Goal: Information Seeking & Learning: Learn about a topic

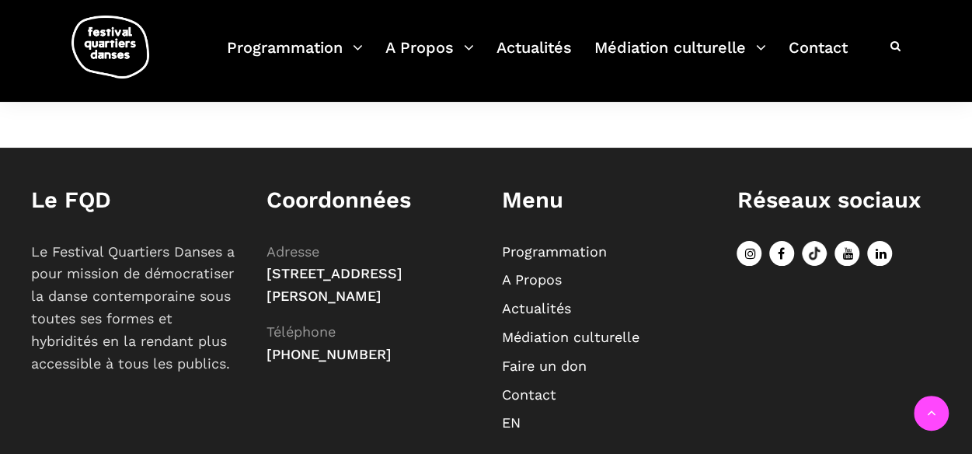
scroll to position [622, 0]
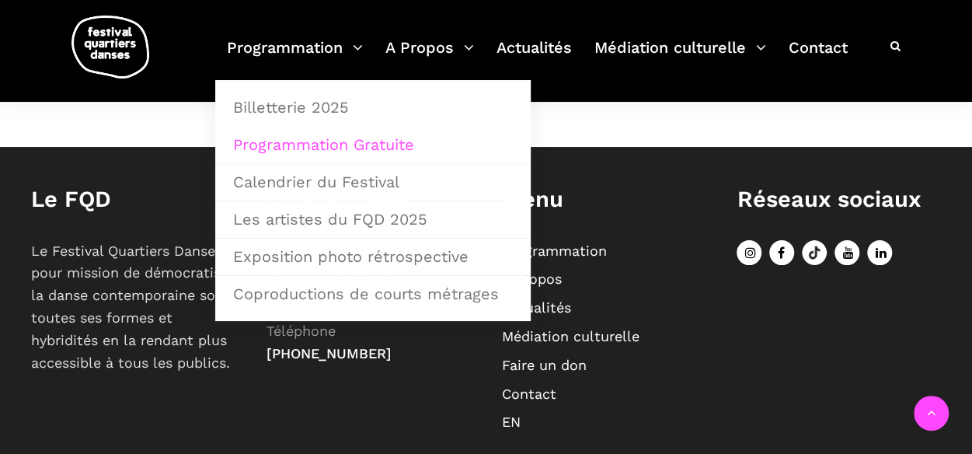
click at [325, 142] on link "Programmation Gratuite" at bounding box center [373, 145] width 298 height 36
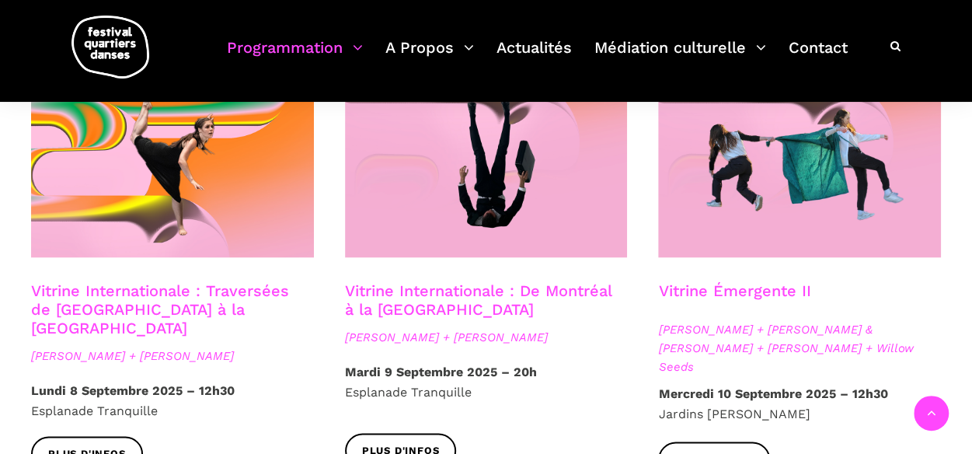
scroll to position [1399, 0]
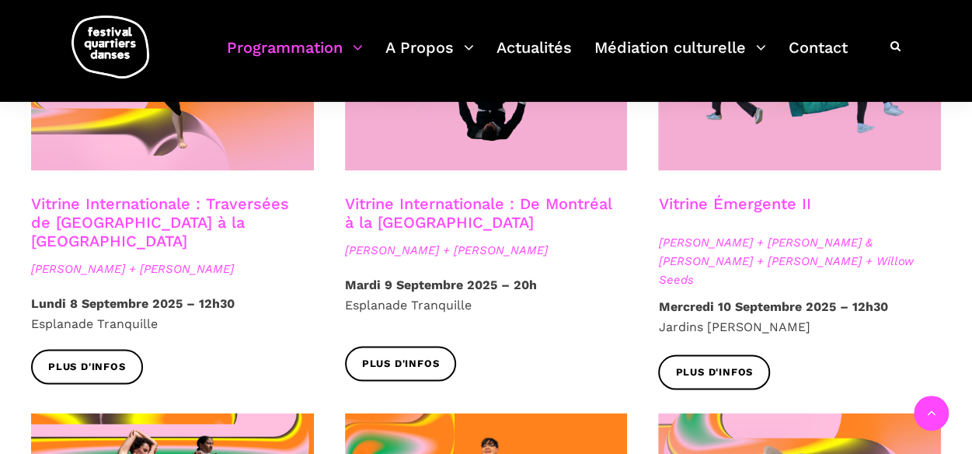
drag, startPoint x: 100, startPoint y: 286, endPoint x: 28, endPoint y: 304, distance: 74.4
click at [17, 308] on div "Vitrine Internationale : Traversées de Vancouver à la Suède Linus Jansner + Reb…" at bounding box center [173, 194] width 314 height 426
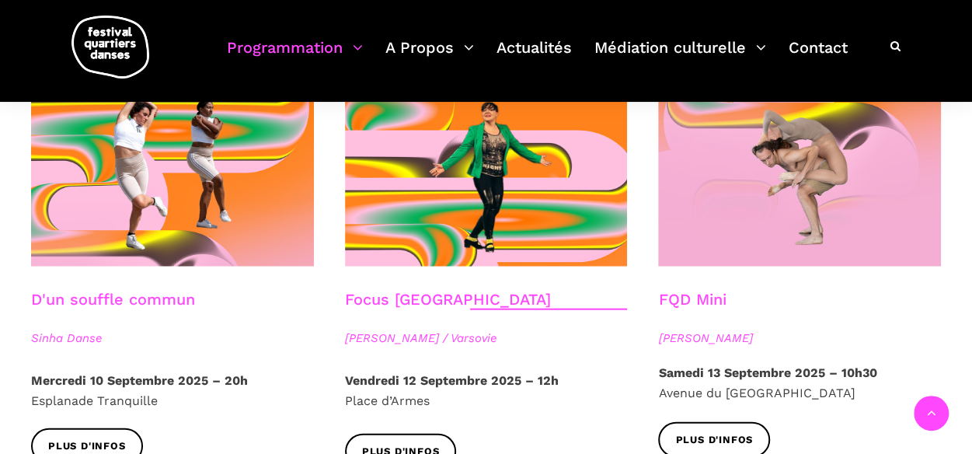
scroll to position [1709, 0]
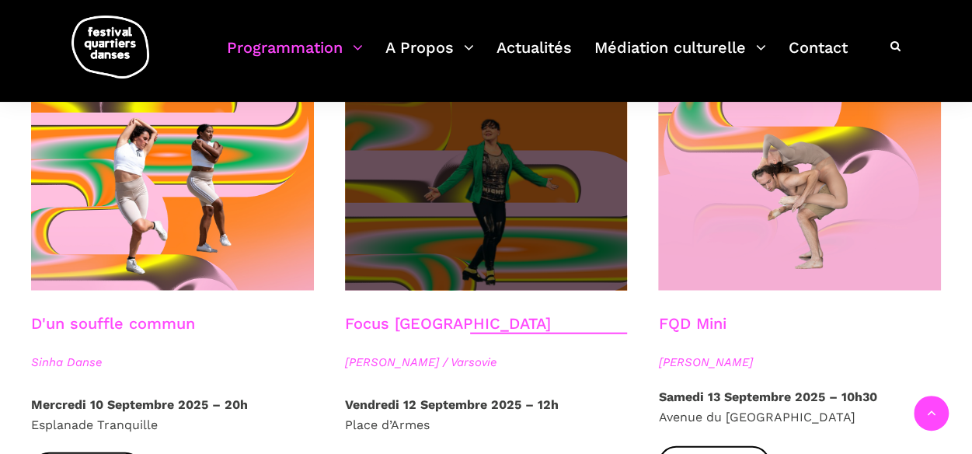
click at [406, 211] on span at bounding box center [486, 197] width 283 height 190
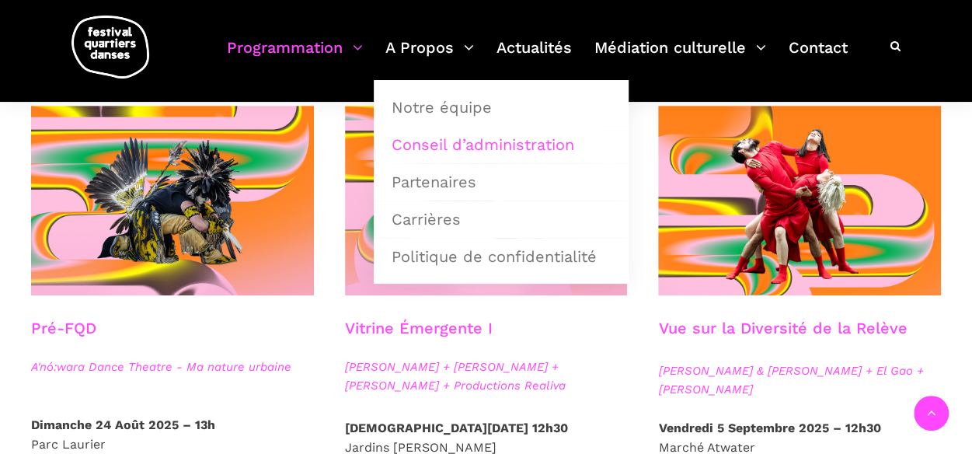
scroll to position [389, 0]
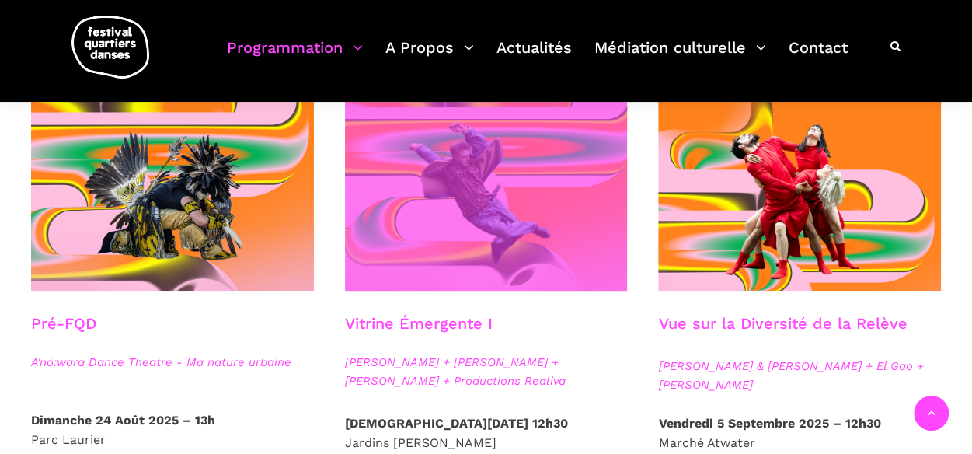
click at [420, 253] on span at bounding box center [486, 196] width 283 height 190
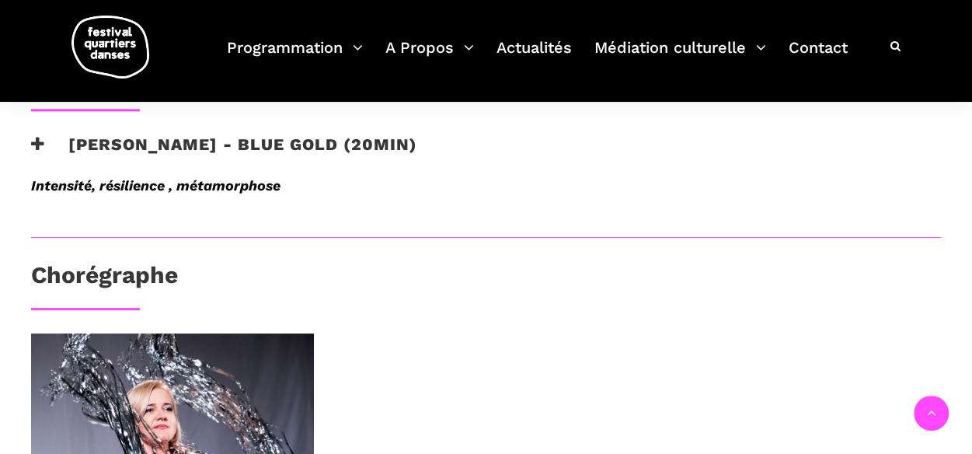
scroll to position [699, 0]
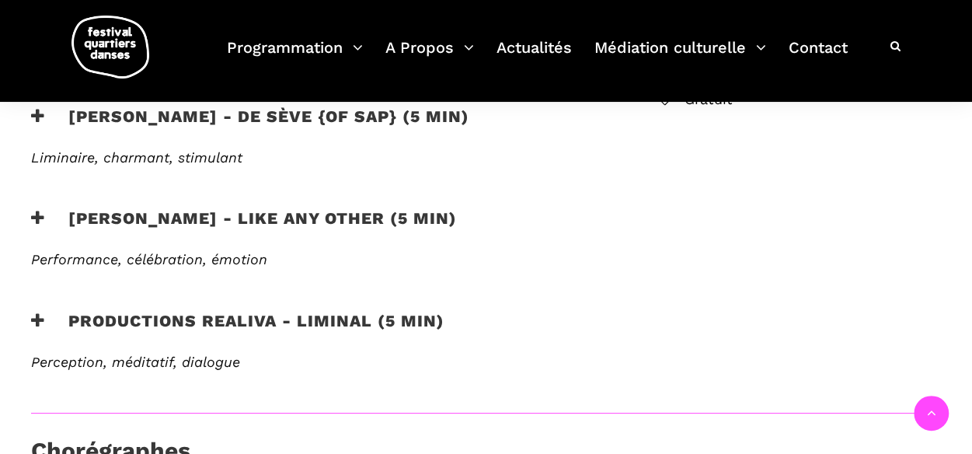
scroll to position [699, 0]
